Goal: Book appointment/travel/reservation

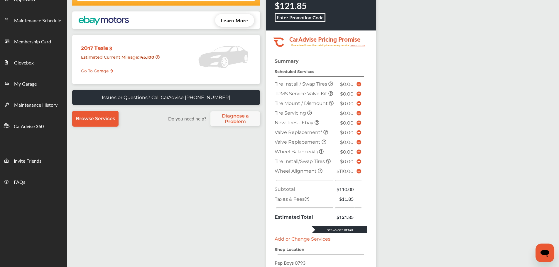
scroll to position [147, 0]
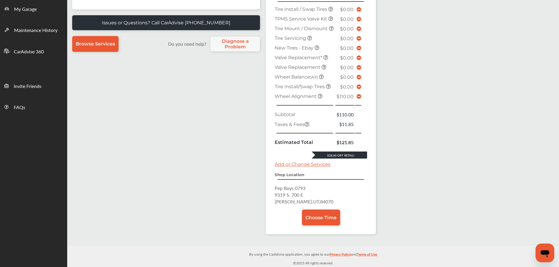
click at [356, 97] on icon at bounding box center [358, 96] width 5 height 5
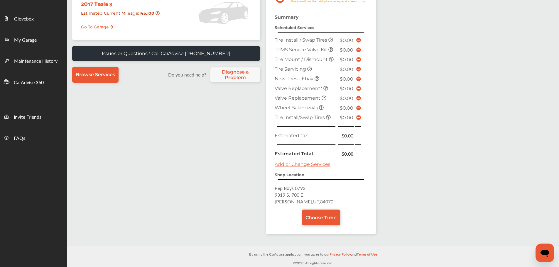
click at [326, 222] on link "Choose Time" at bounding box center [321, 218] width 38 height 16
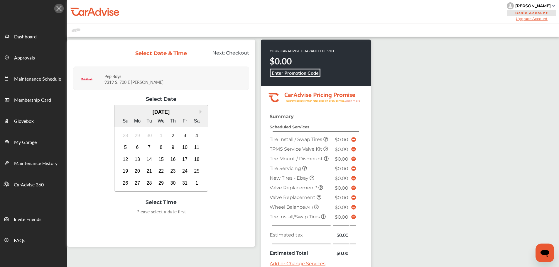
click at [200, 137] on div "4" at bounding box center [196, 135] width 9 height 9
click at [158, 228] on div "4:00 PM" at bounding box center [161, 227] width 28 height 11
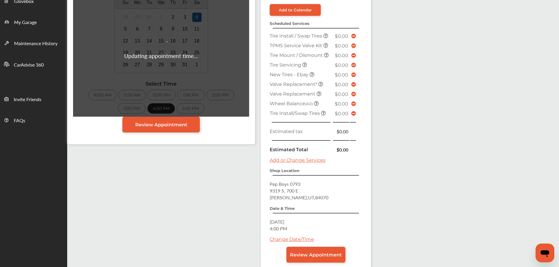
scroll to position [154, 0]
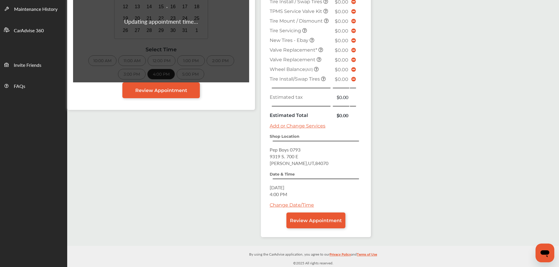
click at [336, 226] on link "Review Appointment" at bounding box center [315, 221] width 59 height 16
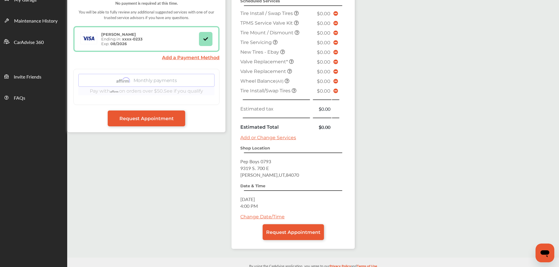
scroll to position [154, 0]
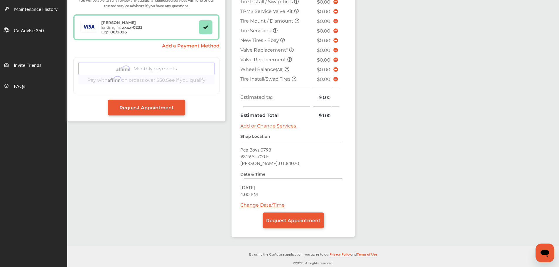
click at [304, 223] on span "Request Appointment" at bounding box center [293, 221] width 54 height 6
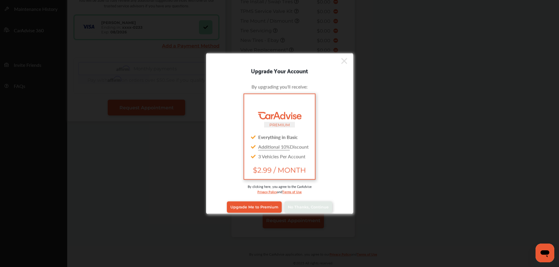
click at [307, 212] on link "No Thanks, Continue" at bounding box center [308, 206] width 48 height 11
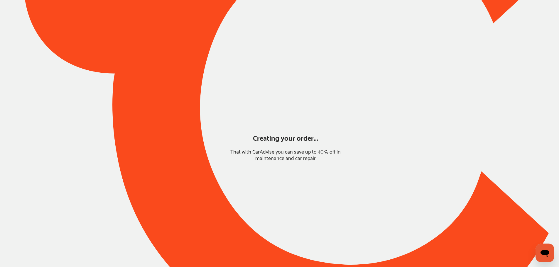
scroll to position [0, 0]
